Goal: Information Seeking & Learning: Stay updated

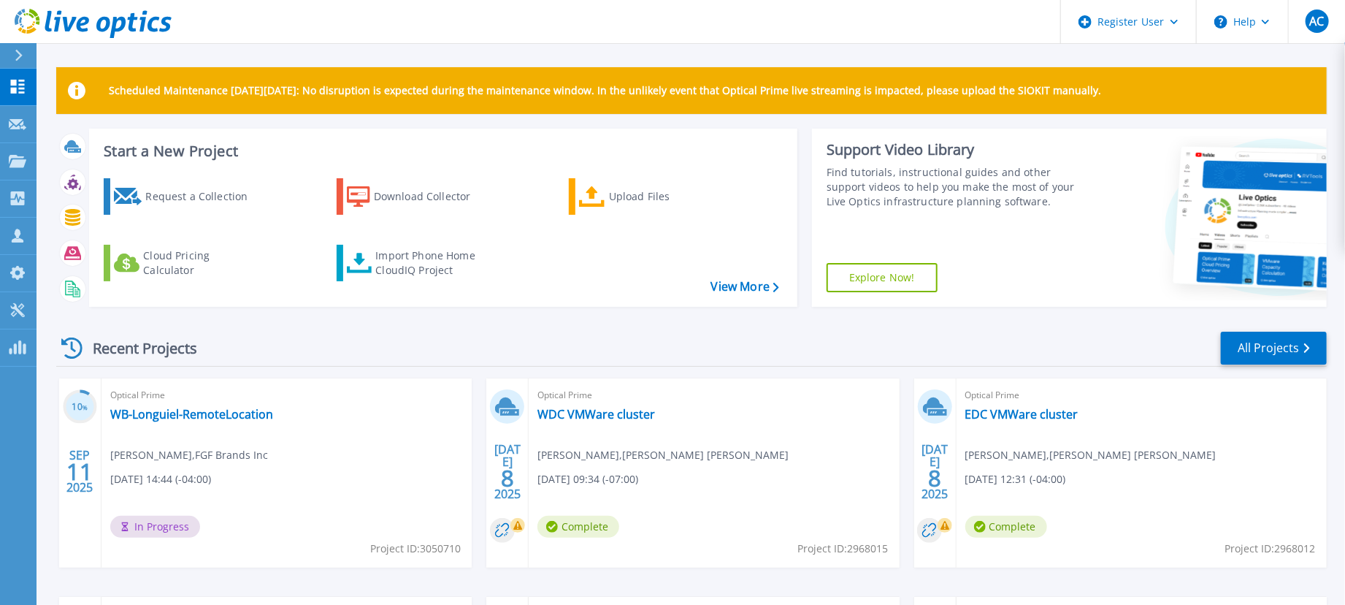
drag, startPoint x: 231, startPoint y: 88, endPoint x: 1167, endPoint y: 112, distance: 935.6
click at [1167, 112] on div "Scheduled Maintenance [DATE][DATE]: No disruption is expected during the mainte…" at bounding box center [691, 90] width 1270 height 47
click at [1167, 113] on div "Scheduled Maintenance [DATE][DATE]: No disruption is expected during the mainte…" at bounding box center [691, 90] width 1270 height 47
drag, startPoint x: 184, startPoint y: 99, endPoint x: 391, endPoint y: 92, distance: 207.5
click at [391, 92] on div "Scheduled Maintenance [DATE][DATE]: No disruption is expected during the mainte…" at bounding box center [691, 90] width 1270 height 47
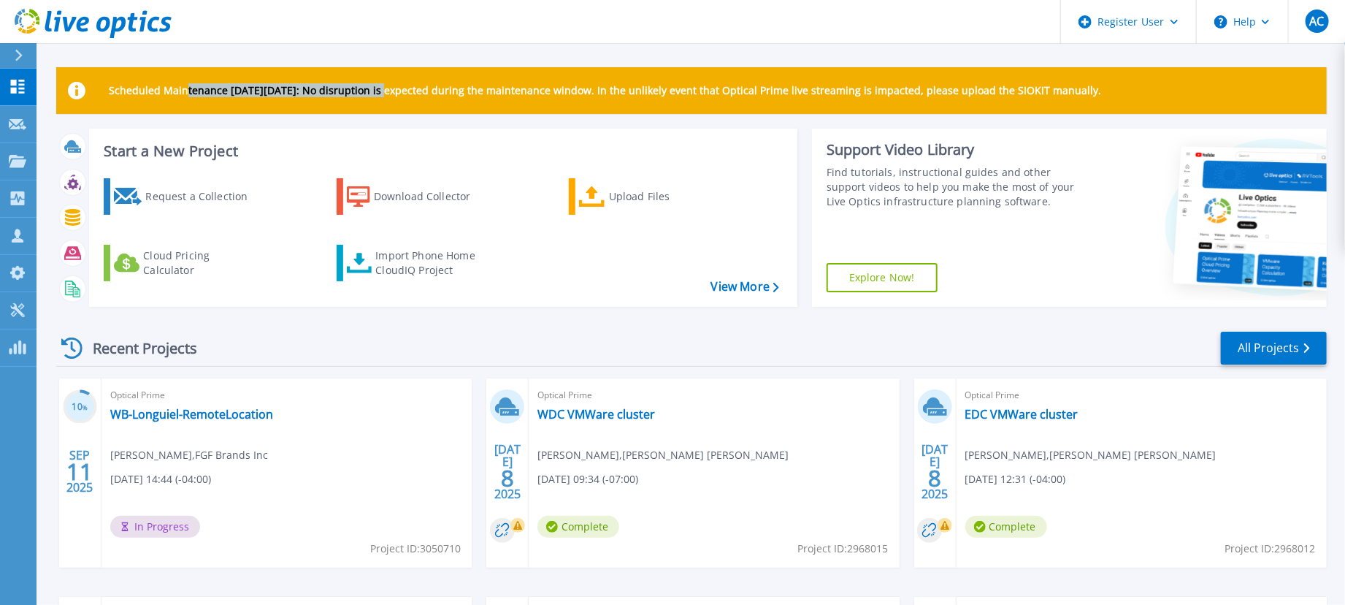
click at [391, 92] on p "Scheduled Maintenance [DATE][DATE]: No disruption is expected during the mainte…" at bounding box center [605, 91] width 992 height 12
drag, startPoint x: 365, startPoint y: 92, endPoint x: 1158, endPoint y: 98, distance: 793.0
click at [1158, 98] on div "Scheduled Maintenance [DATE][DATE]: No disruption is expected during the mainte…" at bounding box center [691, 90] width 1270 height 47
drag, startPoint x: 663, startPoint y: 89, endPoint x: 1122, endPoint y: 88, distance: 458.5
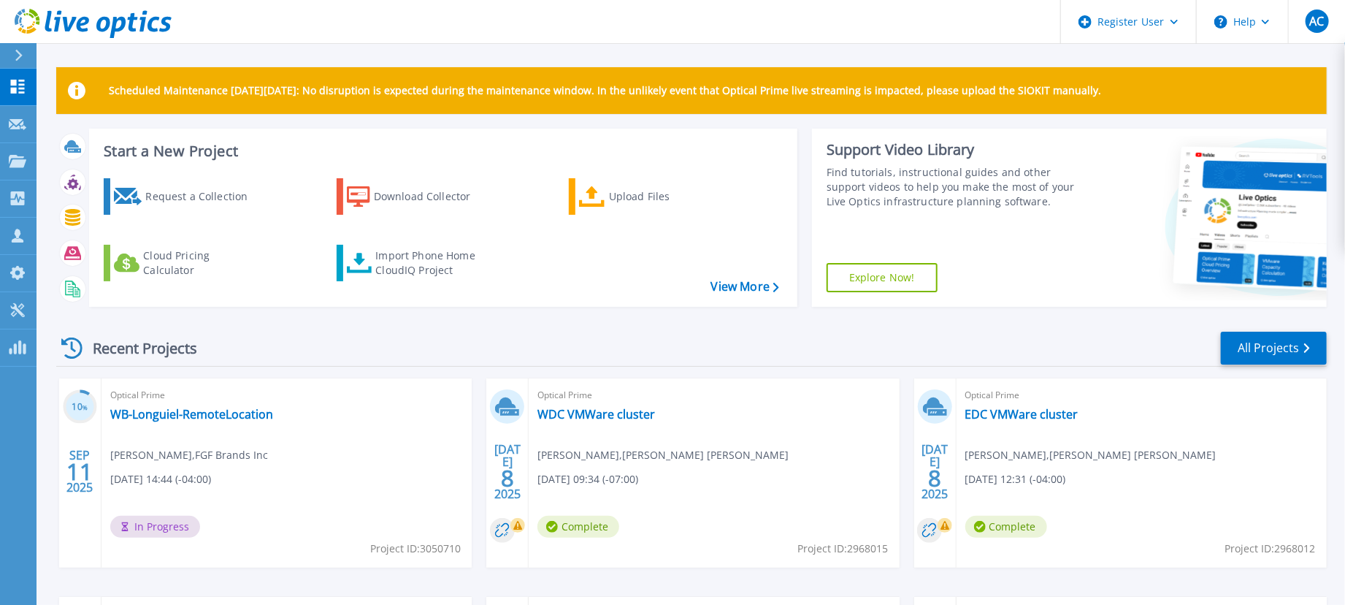
click at [1101, 88] on p "Scheduled Maintenance [DATE][DATE]: No disruption is expected during the mainte…" at bounding box center [605, 91] width 992 height 12
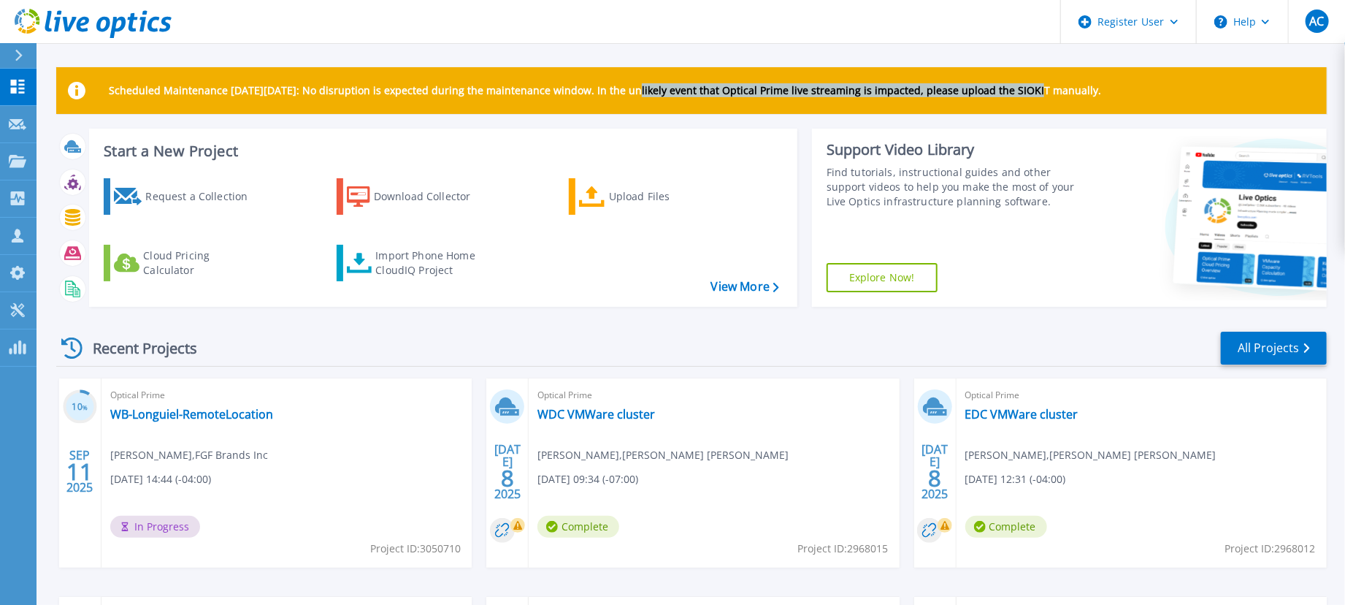
drag, startPoint x: 641, startPoint y: 87, endPoint x: 1019, endPoint y: 112, distance: 378.4
click at [1019, 112] on div "Scheduled Maintenance [DATE][DATE]: No disruption is expected during the mainte…" at bounding box center [691, 90] width 1270 height 47
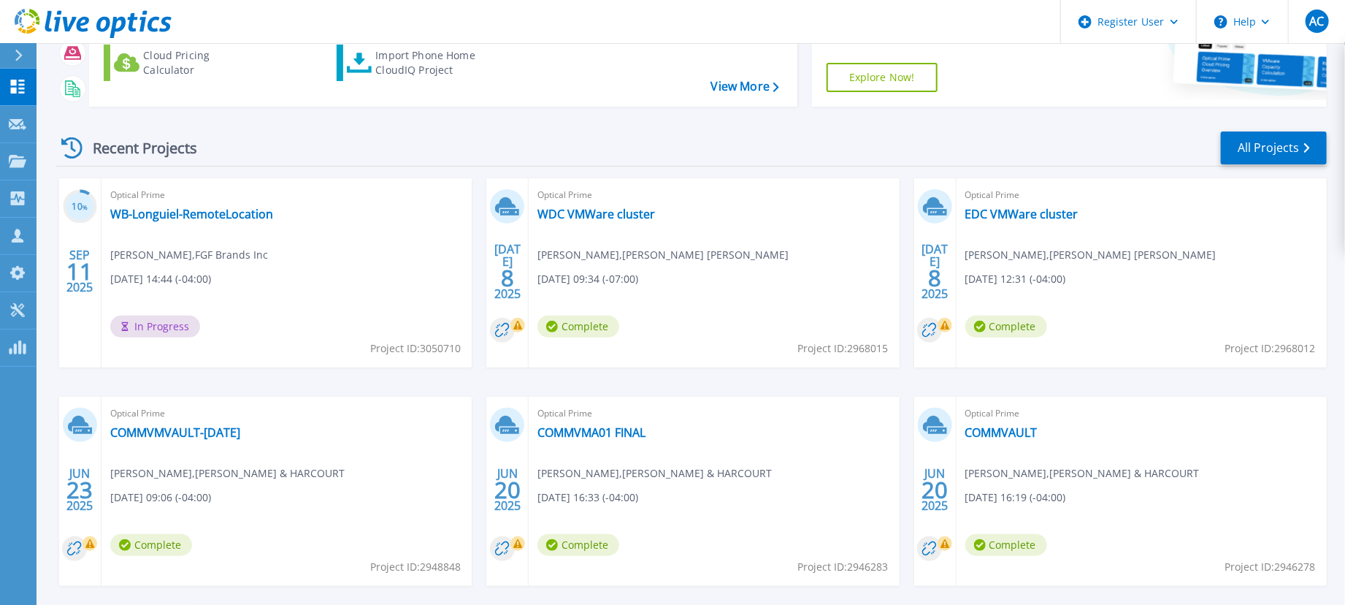
scroll to position [259, 0]
